Goal: Communication & Community: Answer question/provide support

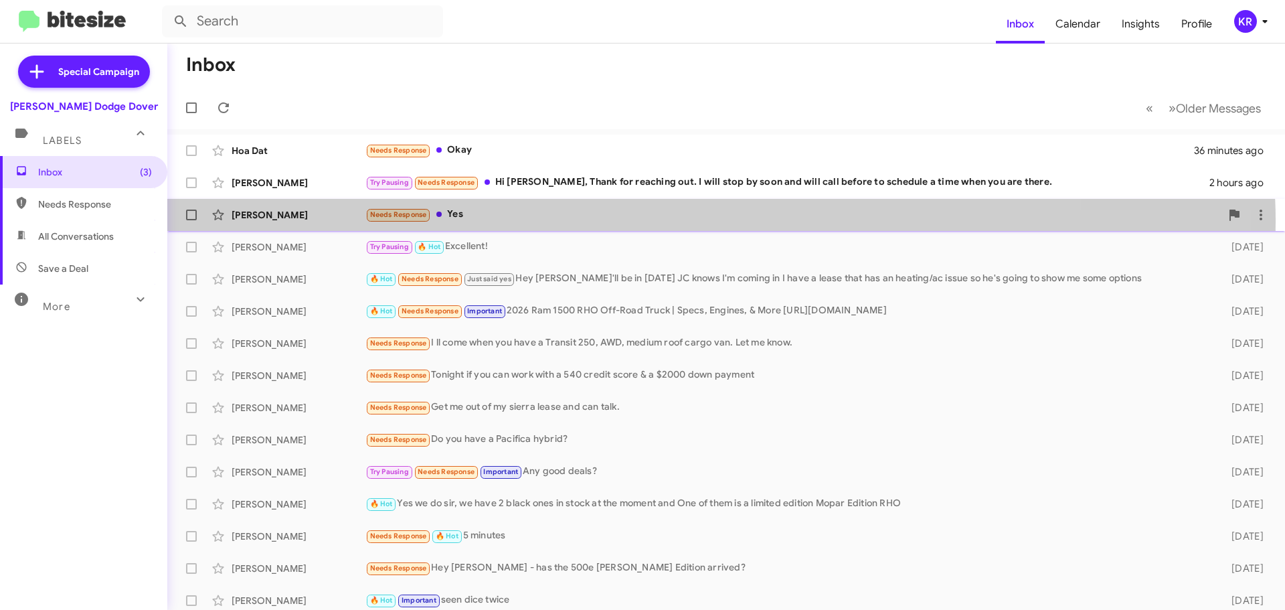
click at [583, 222] on div "Needs Response Yes" at bounding box center [792, 214] width 855 height 15
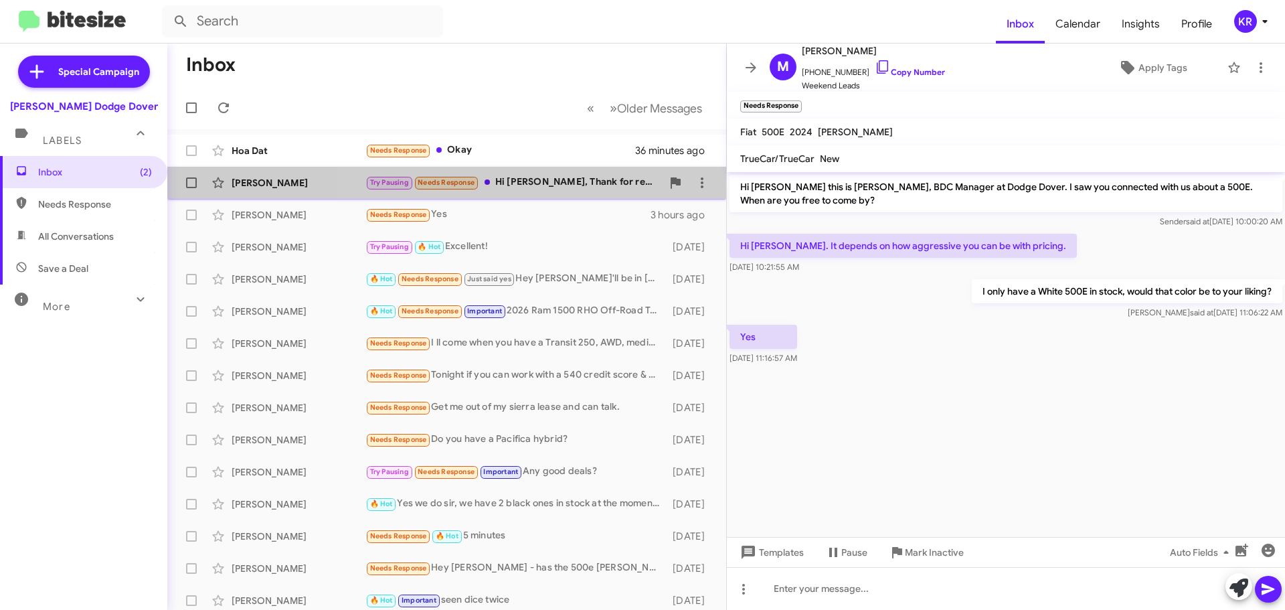
click at [569, 186] on div "Try Pausing Needs Response Hi [PERSON_NAME], Thank for reaching out. I will sto…" at bounding box center [513, 182] width 296 height 15
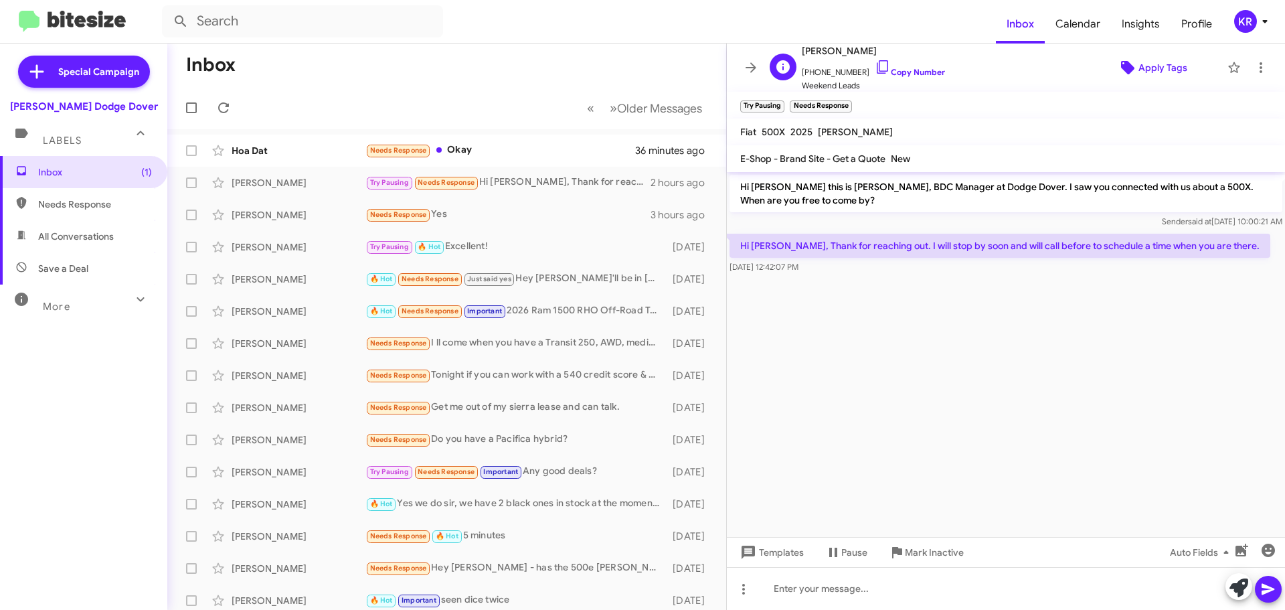
click at [1140, 59] on span "Apply Tags" at bounding box center [1162, 68] width 49 height 24
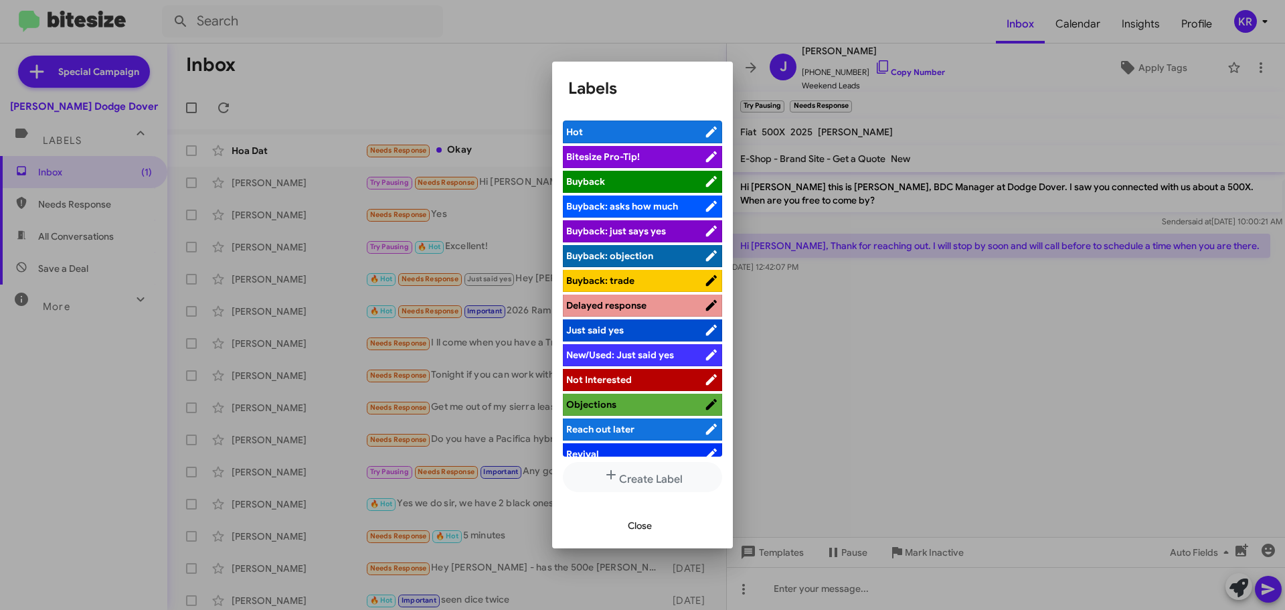
click at [611, 376] on span "Not Interested" at bounding box center [599, 379] width 66 height 12
click at [863, 590] on div at bounding box center [642, 305] width 1285 height 610
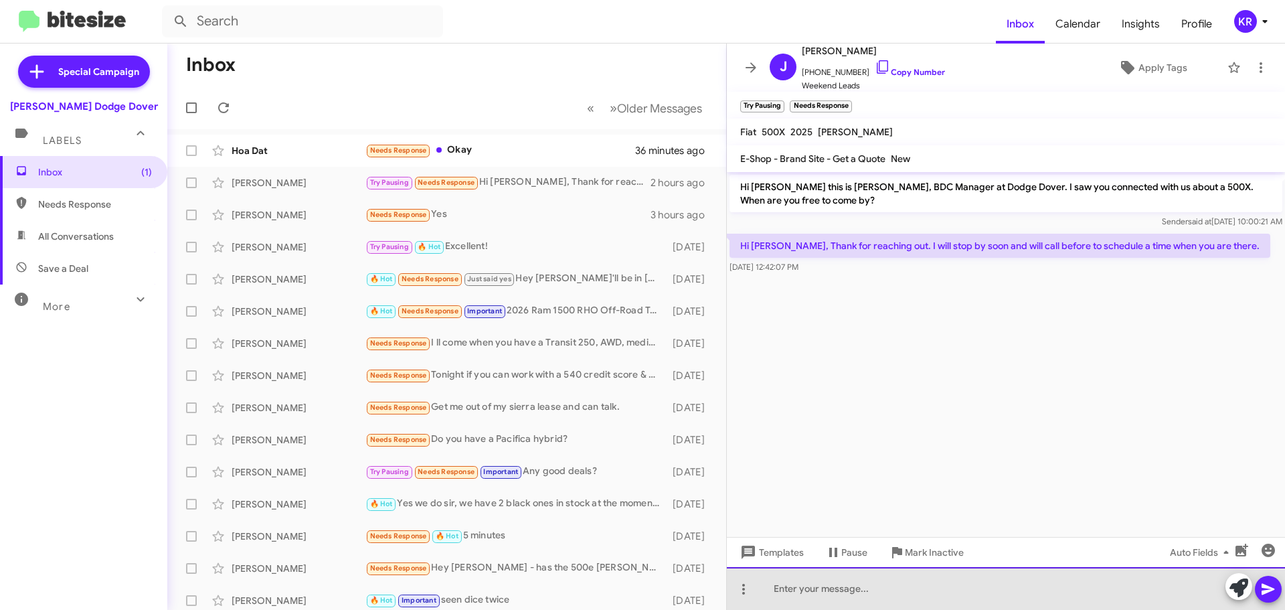
click at [863, 590] on div at bounding box center [1006, 588] width 558 height 43
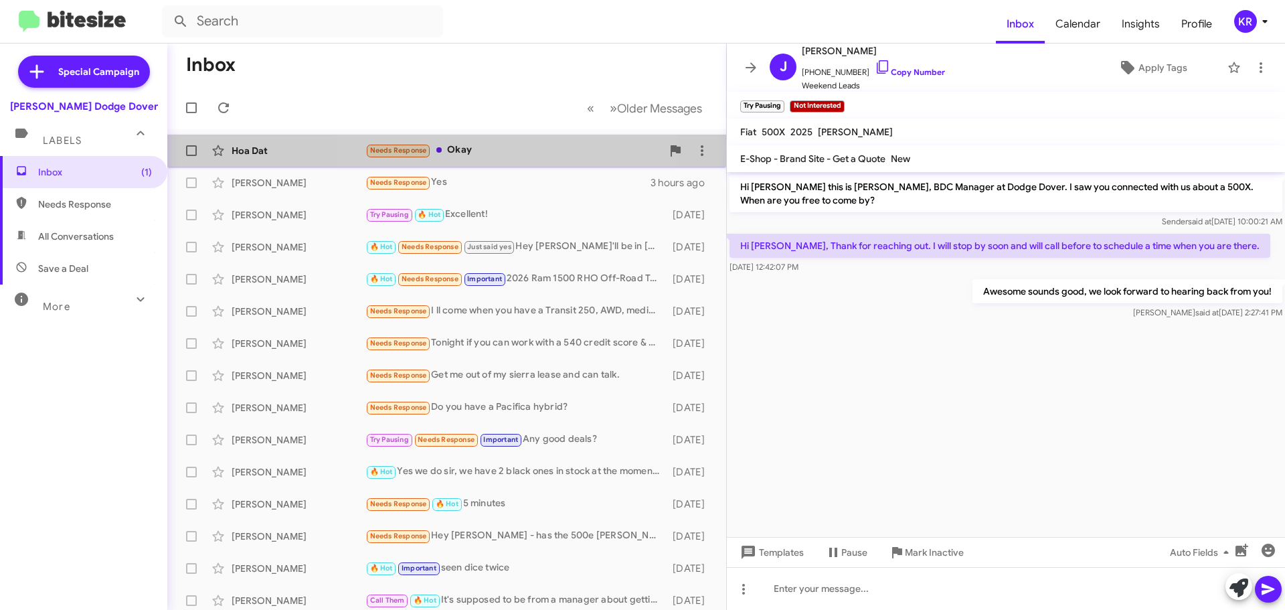
click at [474, 139] on div "Hoa Dat Needs Response Okay 36 minutes ago" at bounding box center [446, 150] width 537 height 27
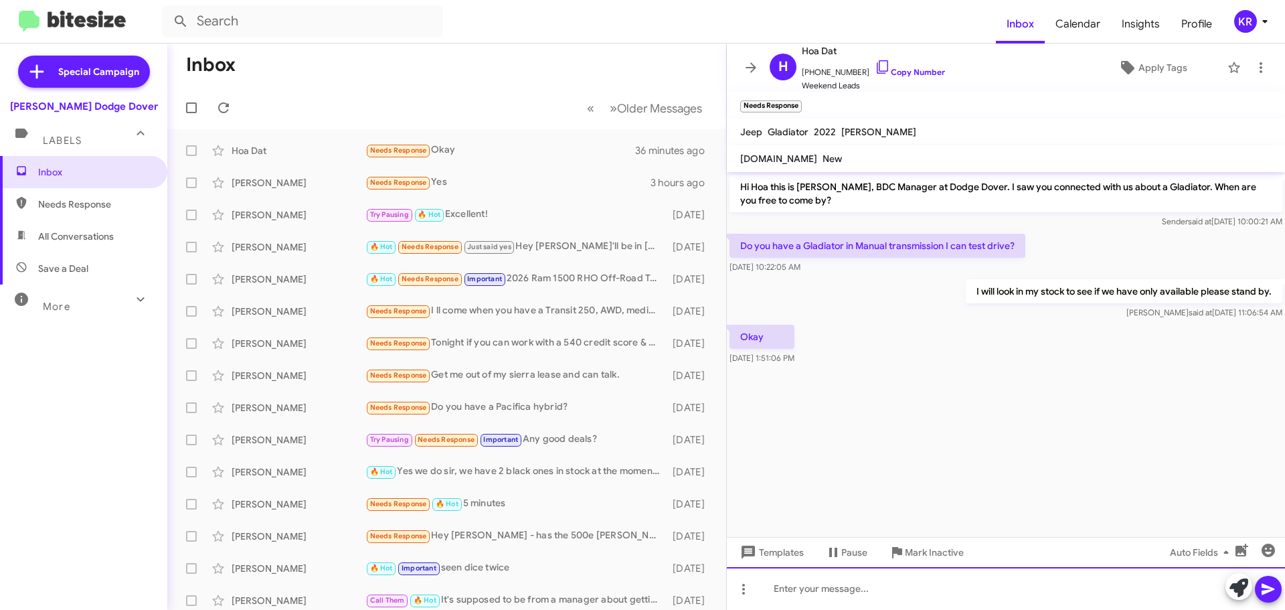
click at [872, 600] on div at bounding box center [1006, 588] width 558 height 43
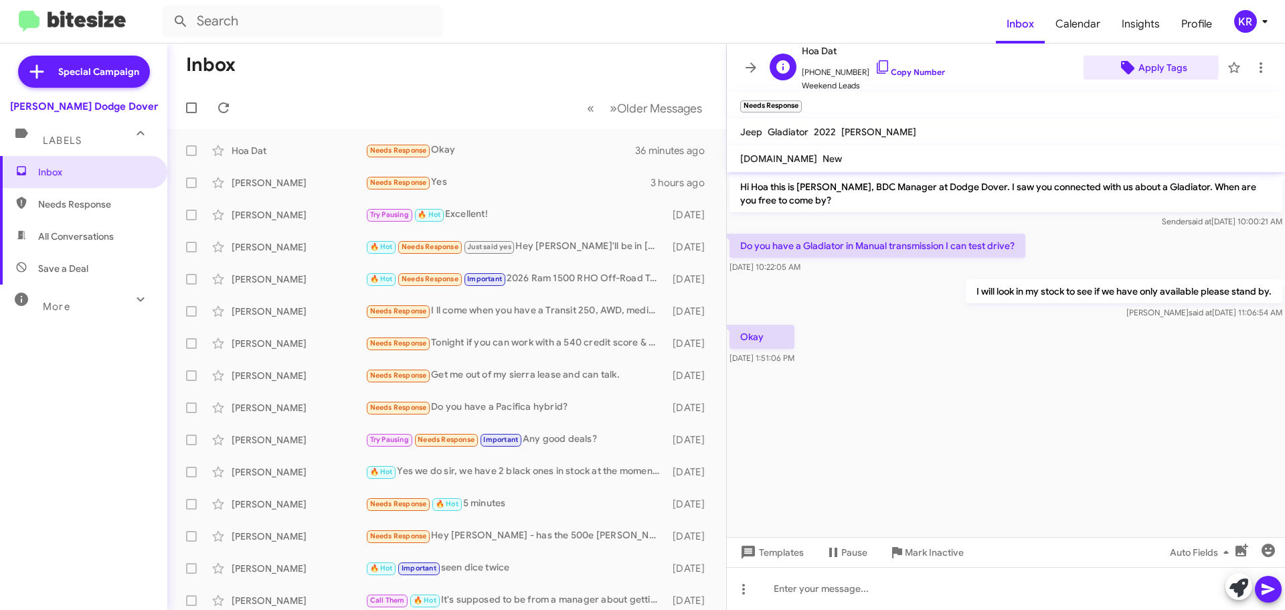
click at [1121, 65] on icon at bounding box center [1127, 67] width 13 height 13
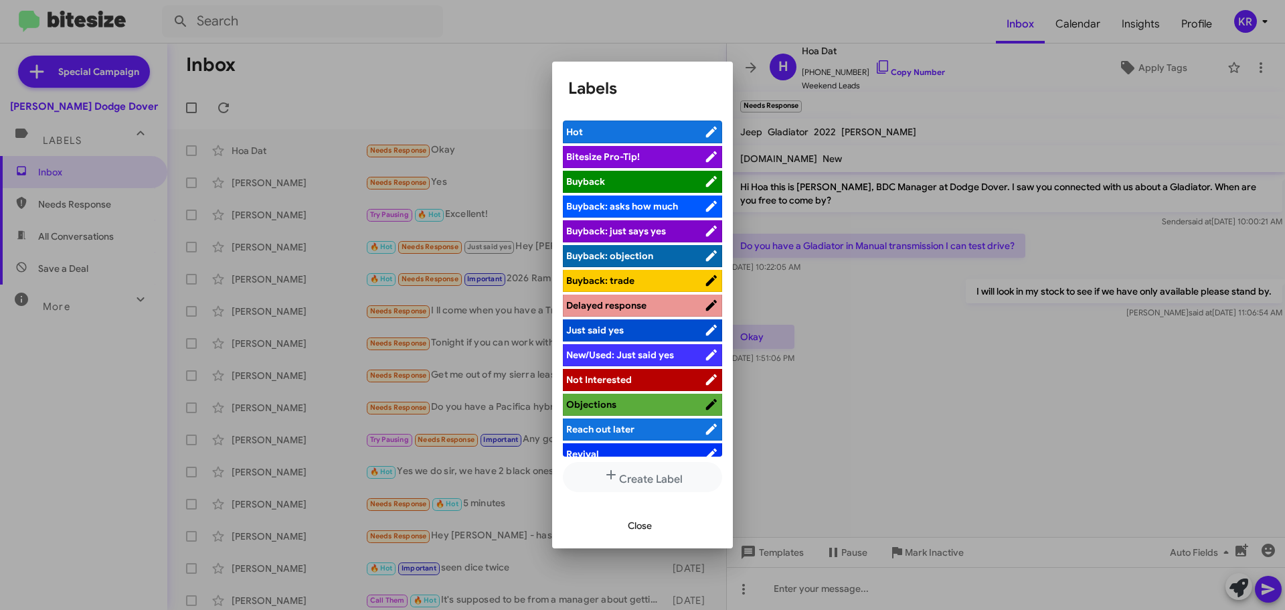
scroll to position [36, 0]
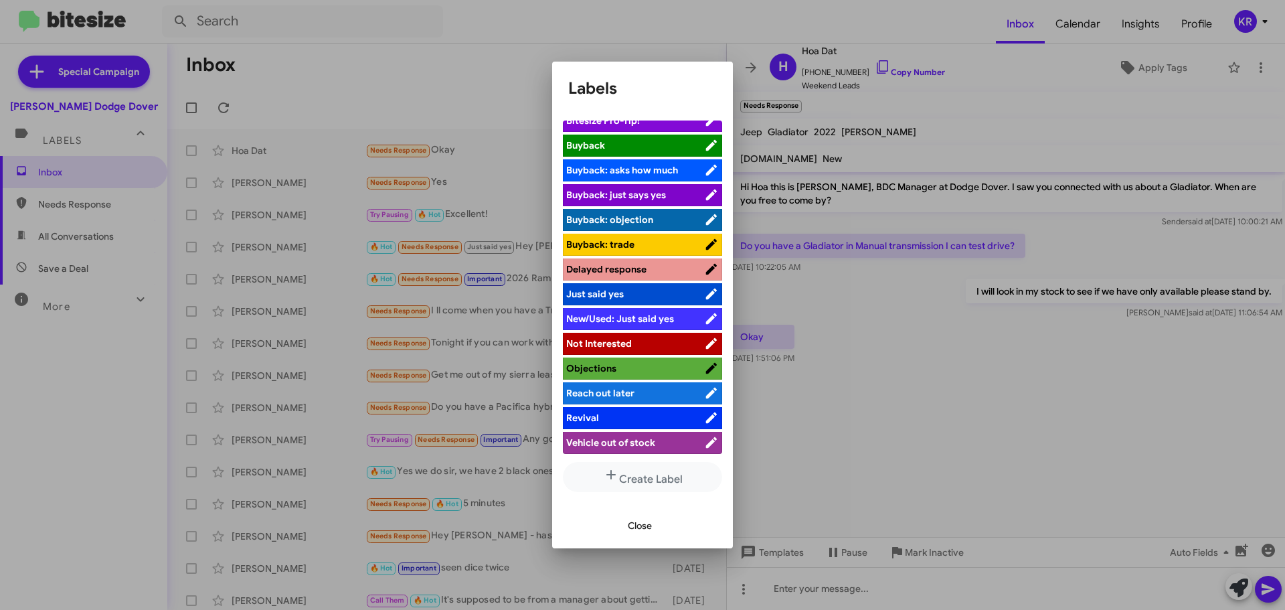
click at [626, 398] on span "Reach out later" at bounding box center [600, 393] width 68 height 12
click at [648, 528] on span "Close" at bounding box center [640, 525] width 24 height 24
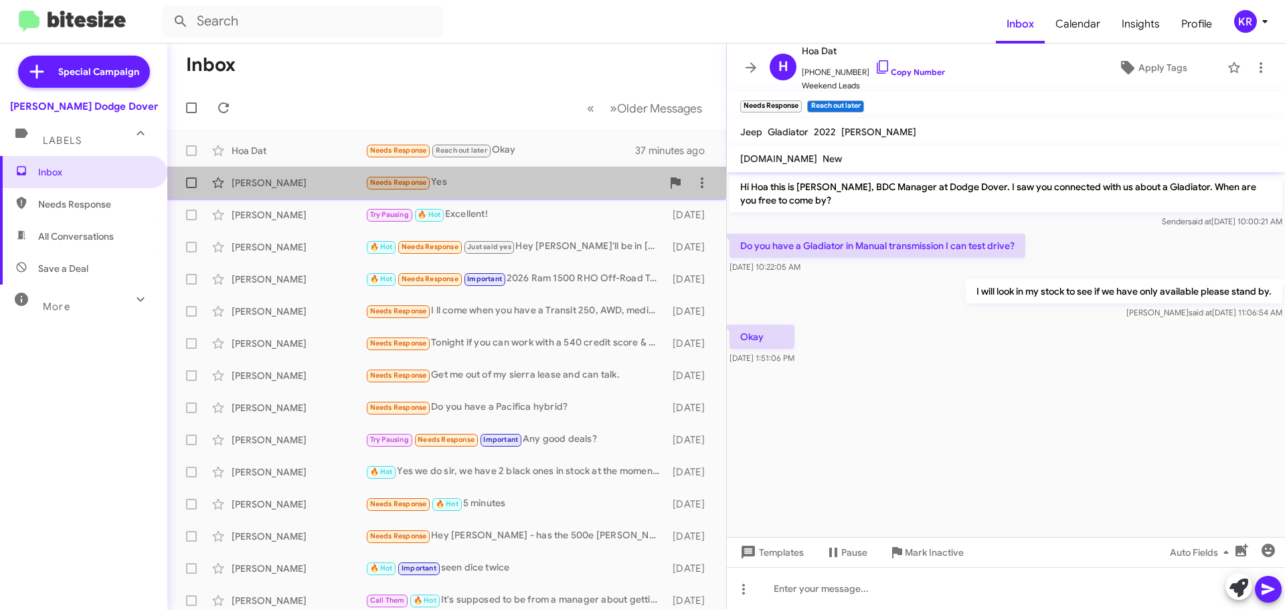
click at [485, 178] on div "Needs Response Yes" at bounding box center [513, 182] width 296 height 15
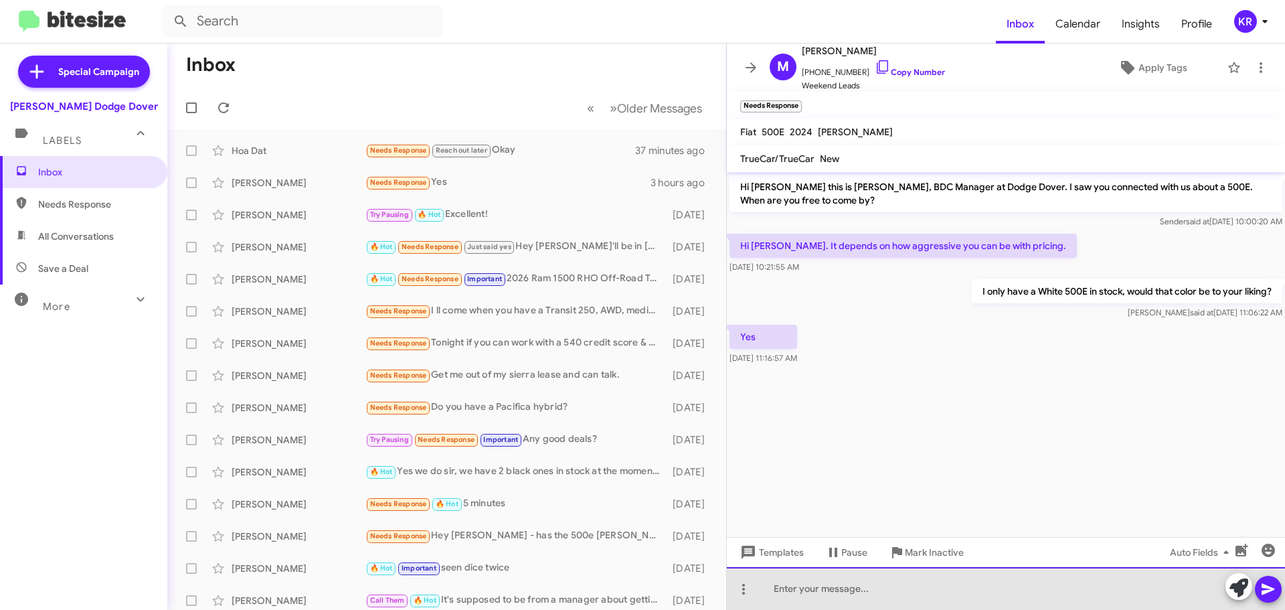
click at [835, 596] on div at bounding box center [1006, 588] width 558 height 43
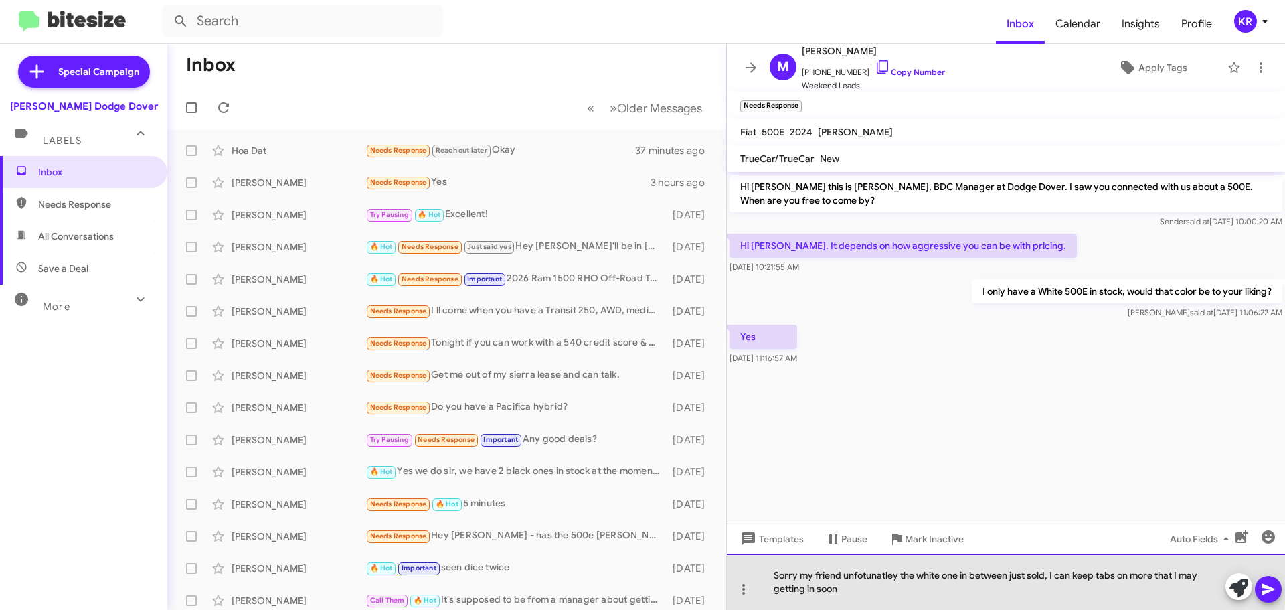
click at [865, 573] on div "Sorry my friend unfotunatley the white one in between just sold, I can keep tab…" at bounding box center [1006, 581] width 558 height 56
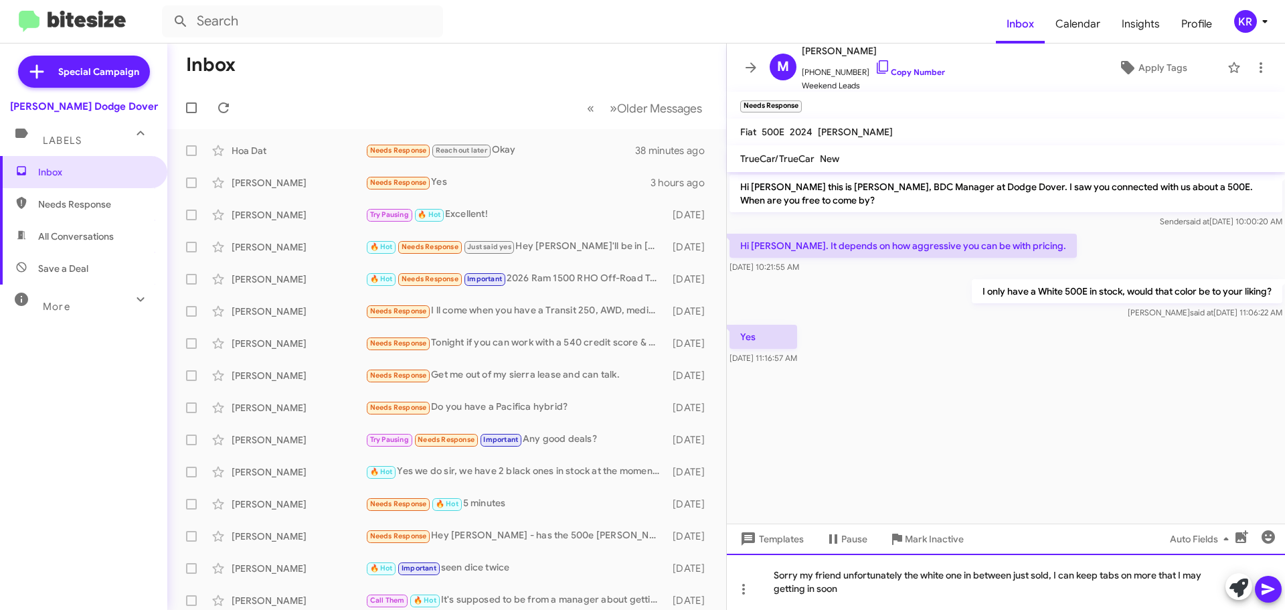
click at [1085, 595] on div "Sorry my friend unfortunately the white one in between just sold, I can keep ta…" at bounding box center [1006, 581] width 558 height 56
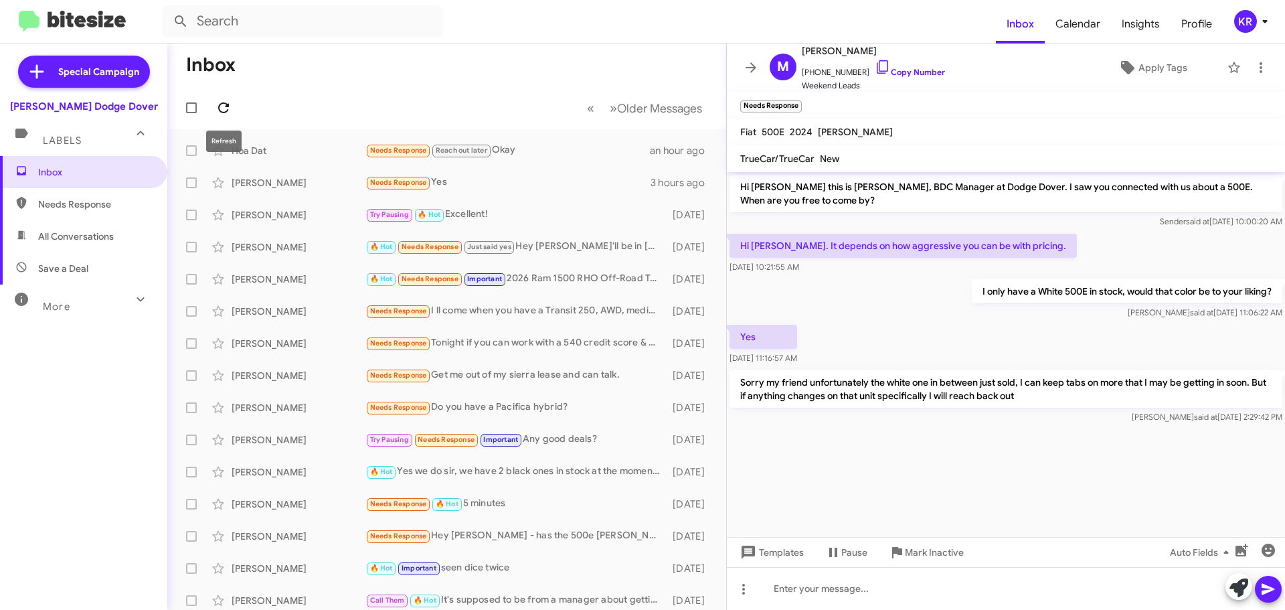
click at [228, 108] on icon at bounding box center [223, 108] width 16 height 16
